Goal: Transaction & Acquisition: Purchase product/service

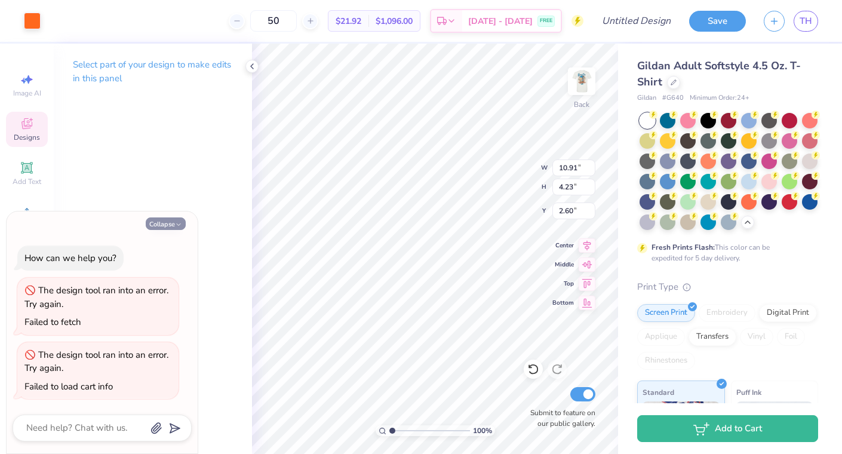
click at [168, 221] on button "Collapse" at bounding box center [166, 223] width 40 height 13
type textarea "x"
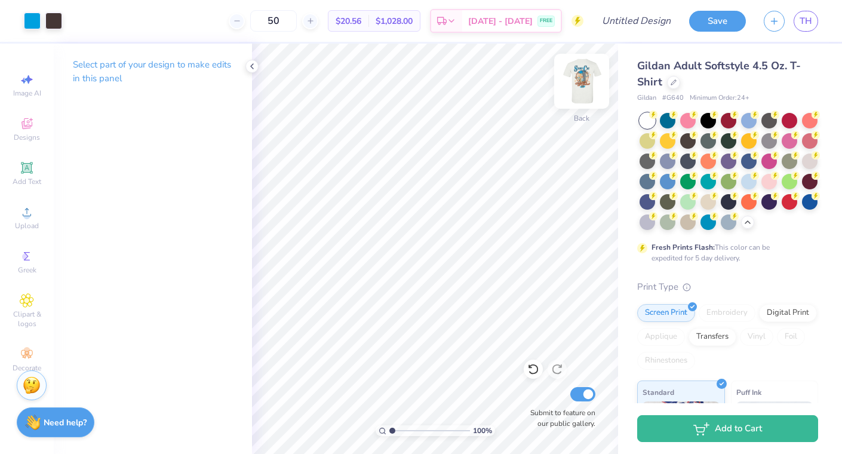
click at [581, 70] on img at bounding box center [582, 81] width 48 height 48
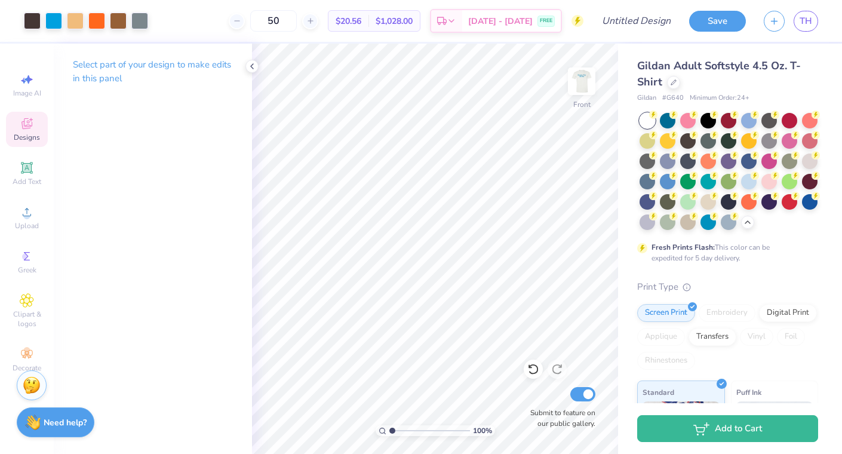
click at [27, 129] on icon at bounding box center [27, 123] width 14 height 14
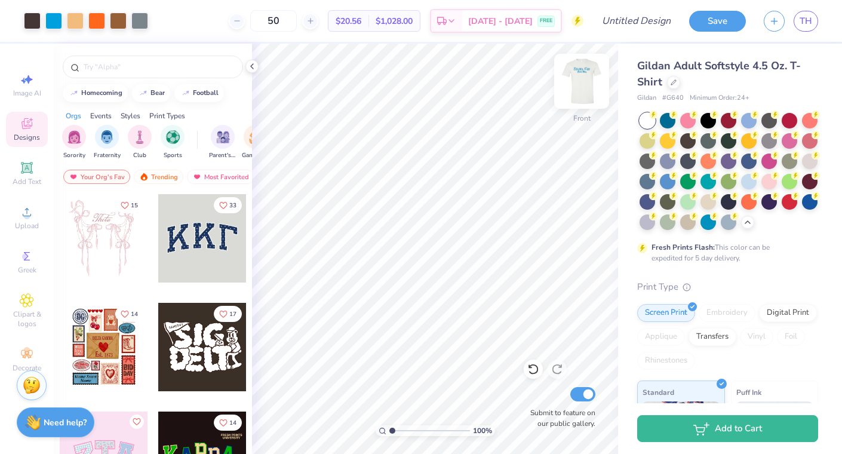
click at [579, 81] on img at bounding box center [582, 81] width 48 height 48
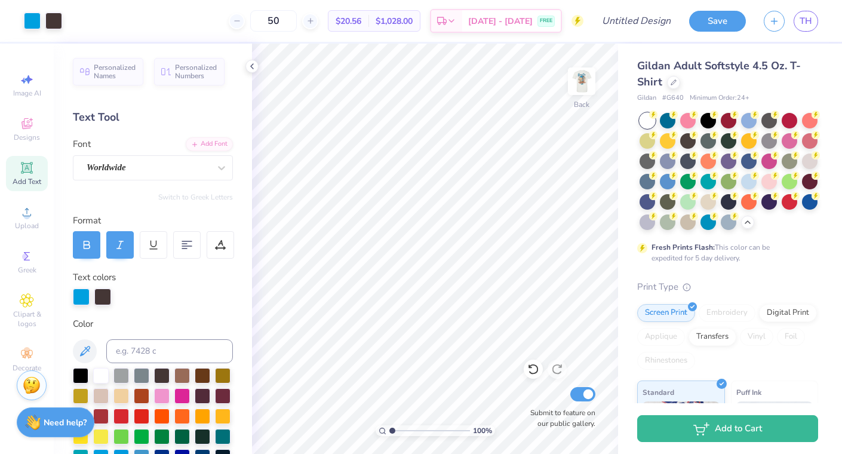
click at [28, 167] on icon at bounding box center [26, 167] width 9 height 9
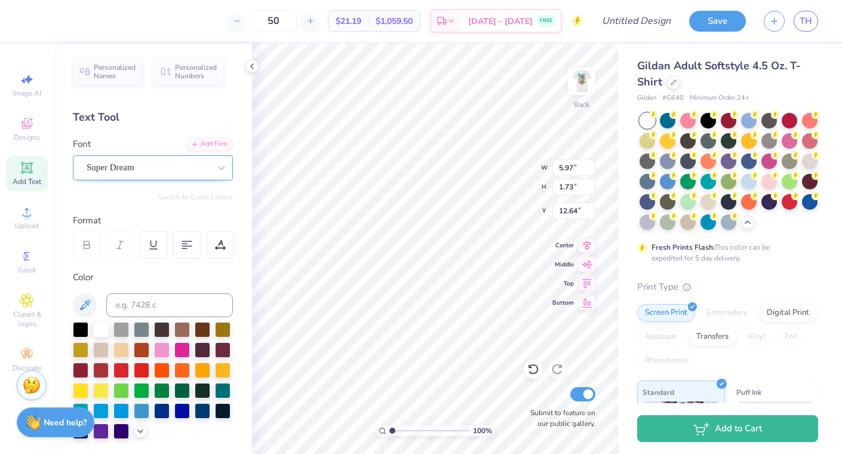
type textarea "SC"
click at [191, 172] on div "Super Dream" at bounding box center [147, 167] width 125 height 19
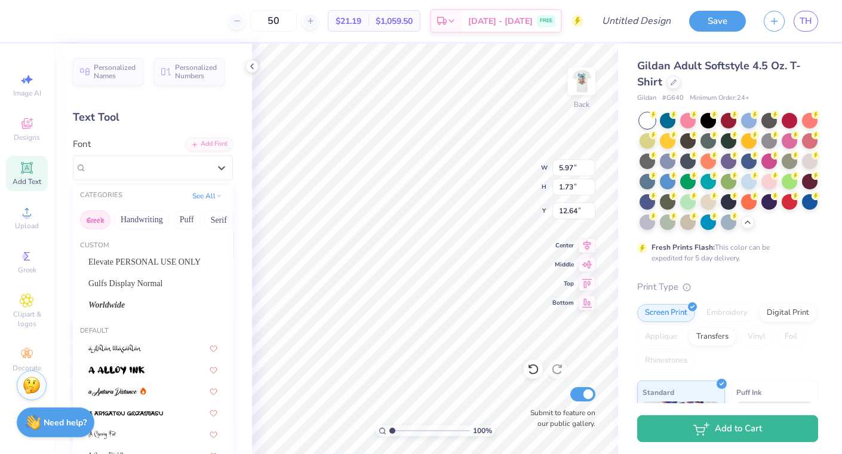
click at [100, 214] on button "Greek" at bounding box center [95, 219] width 30 height 19
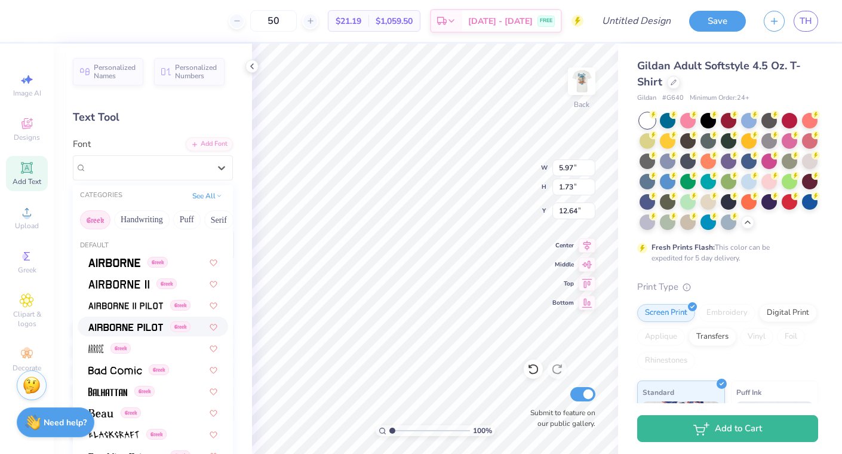
click at [110, 324] on img at bounding box center [125, 327] width 75 height 8
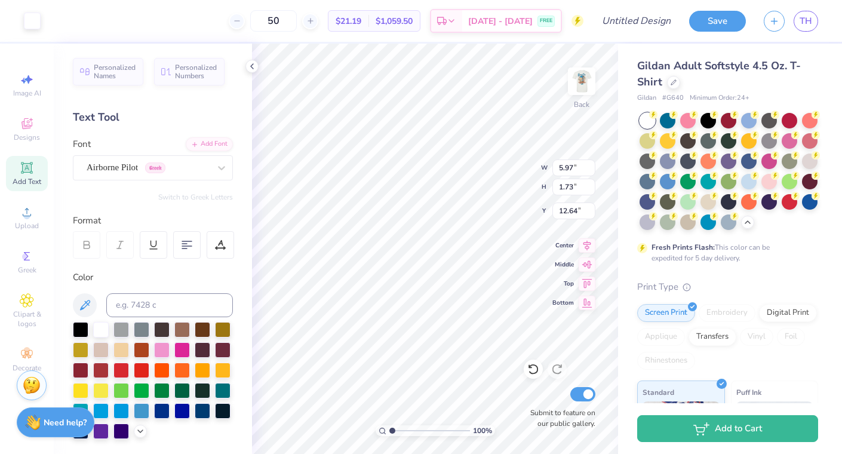
type input "2.87"
type input "1.81"
type input "12.60"
click at [198, 198] on button "Switch to Greek Letters" at bounding box center [195, 197] width 75 height 10
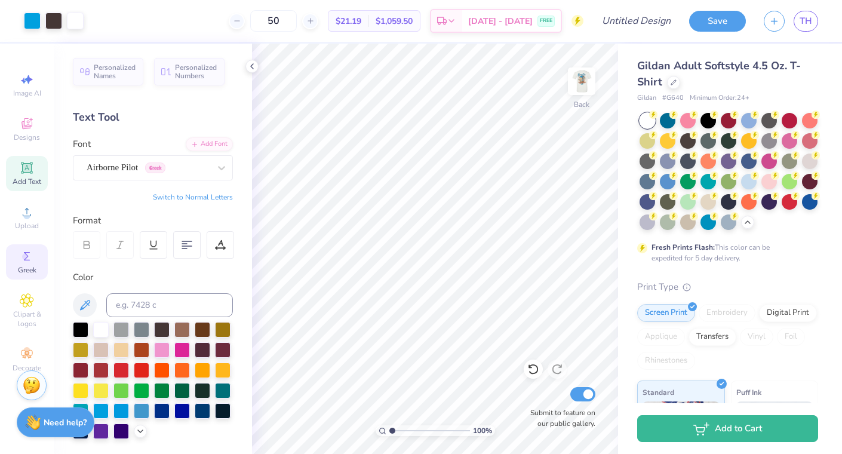
click at [27, 262] on icon at bounding box center [27, 256] width 14 height 14
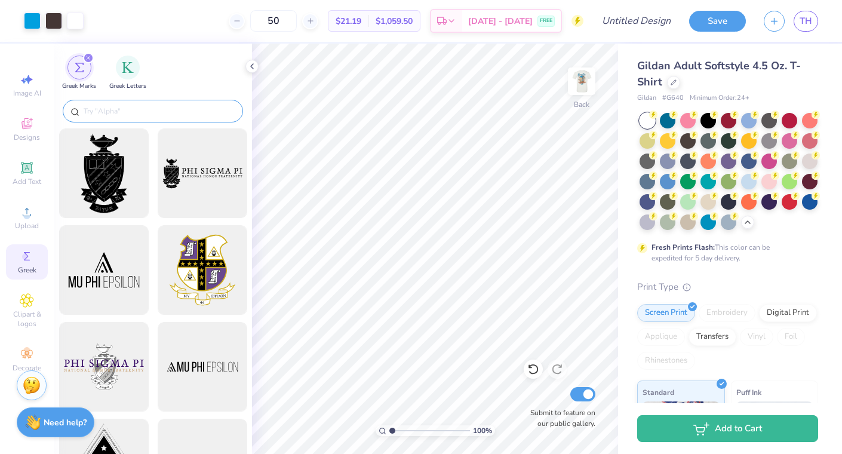
click at [128, 110] on input "text" at bounding box center [158, 111] width 153 height 12
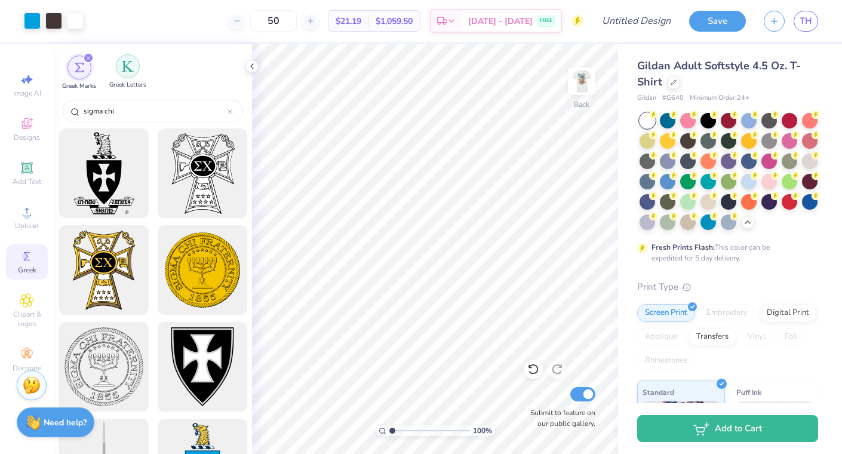
type input "sigma chi"
click at [133, 69] on img "filter for Greek Letters" at bounding box center [128, 66] width 12 height 12
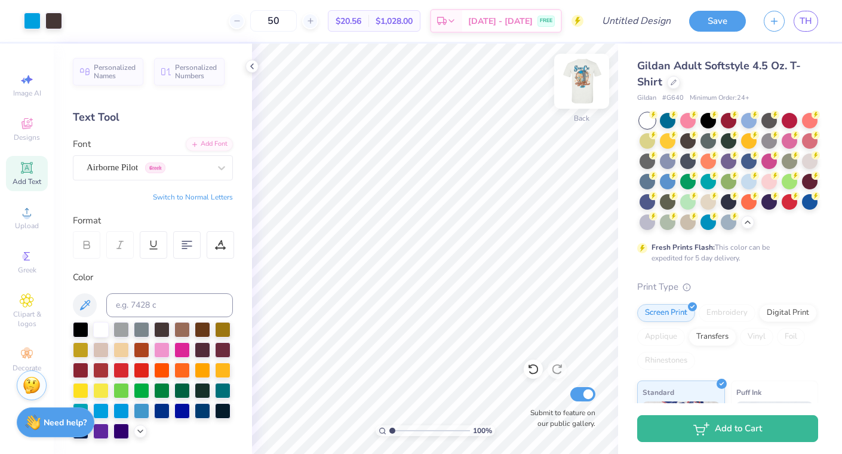
click at [580, 82] on img at bounding box center [582, 81] width 48 height 48
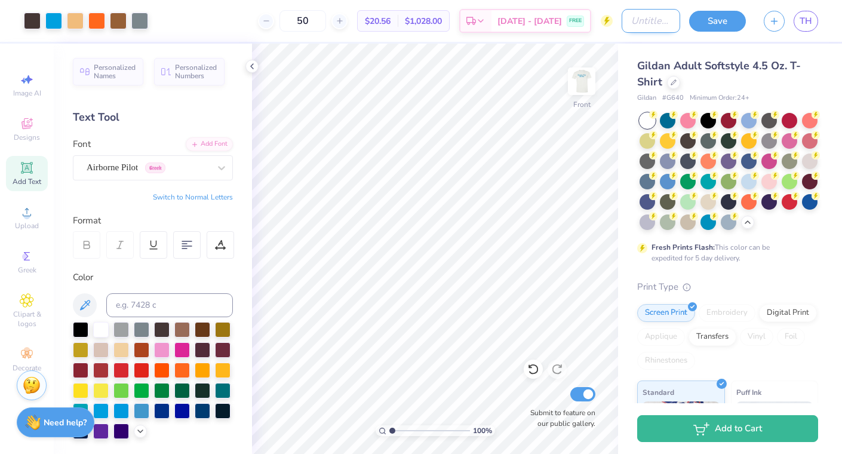
click at [627, 22] on input "Design Title" at bounding box center [651, 21] width 59 height 24
type input "p"
click at [618, 8] on div "Art colors 50 $20.56 Per Item $1,028.00 Total Est. Delivery [DATE] - [DATE] FRE…" at bounding box center [421, 21] width 842 height 42
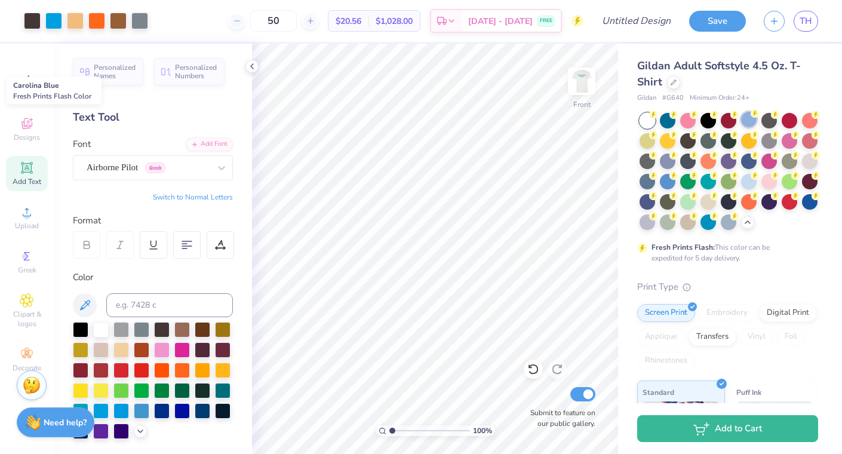
click at [743, 118] on div at bounding box center [749, 120] width 16 height 16
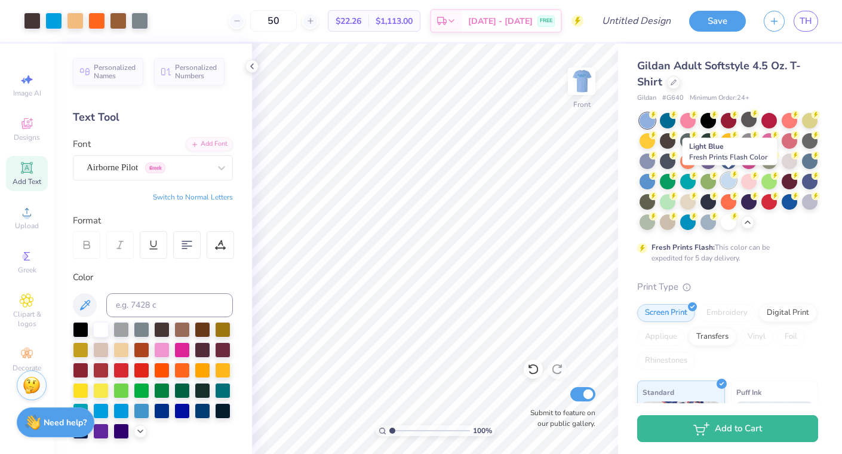
click at [729, 182] on div at bounding box center [729, 181] width 16 height 16
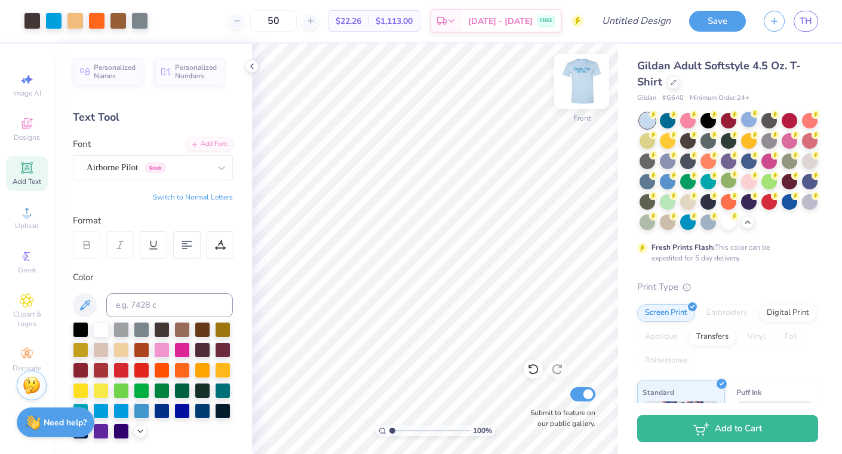
click at [581, 87] on img at bounding box center [582, 81] width 48 height 48
click at [591, 86] on img at bounding box center [582, 81] width 48 height 48
click at [713, 121] on div at bounding box center [709, 120] width 16 height 16
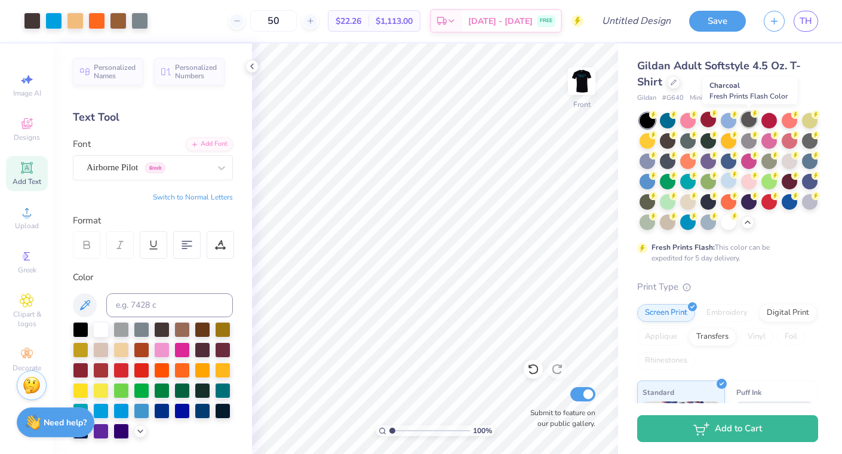
click at [750, 122] on div at bounding box center [749, 120] width 16 height 16
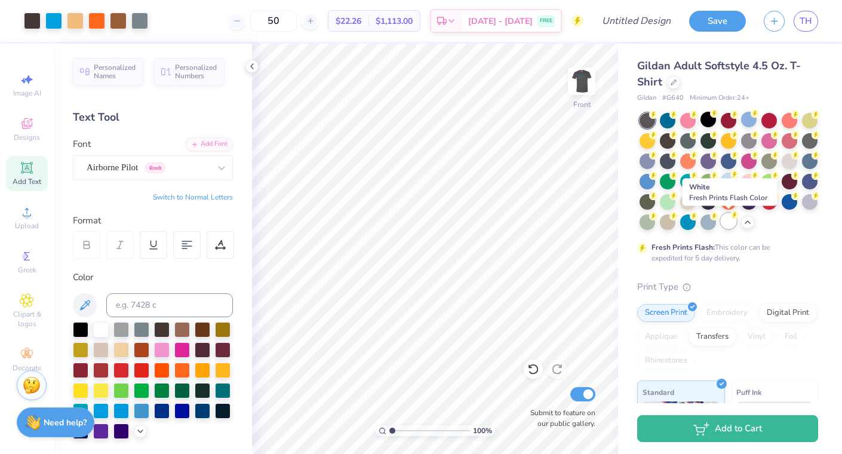
click at [731, 219] on div at bounding box center [729, 221] width 16 height 16
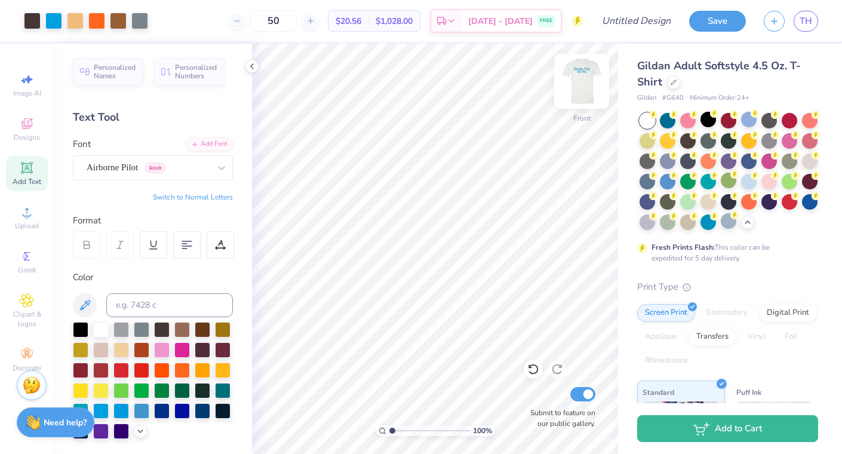
click at [583, 81] on img at bounding box center [582, 81] width 48 height 48
click at [583, 81] on img at bounding box center [582, 81] width 24 height 24
